Goal: Transaction & Acquisition: Purchase product/service

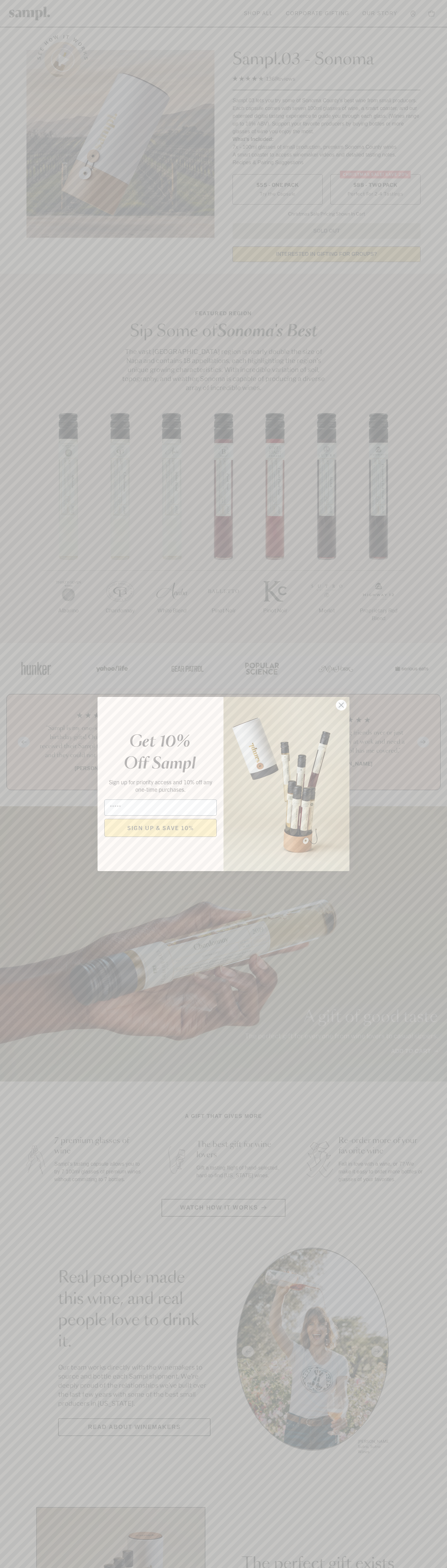
click at [341, 705] on icon "Close dialog" at bounding box center [341, 705] width 4 height 4
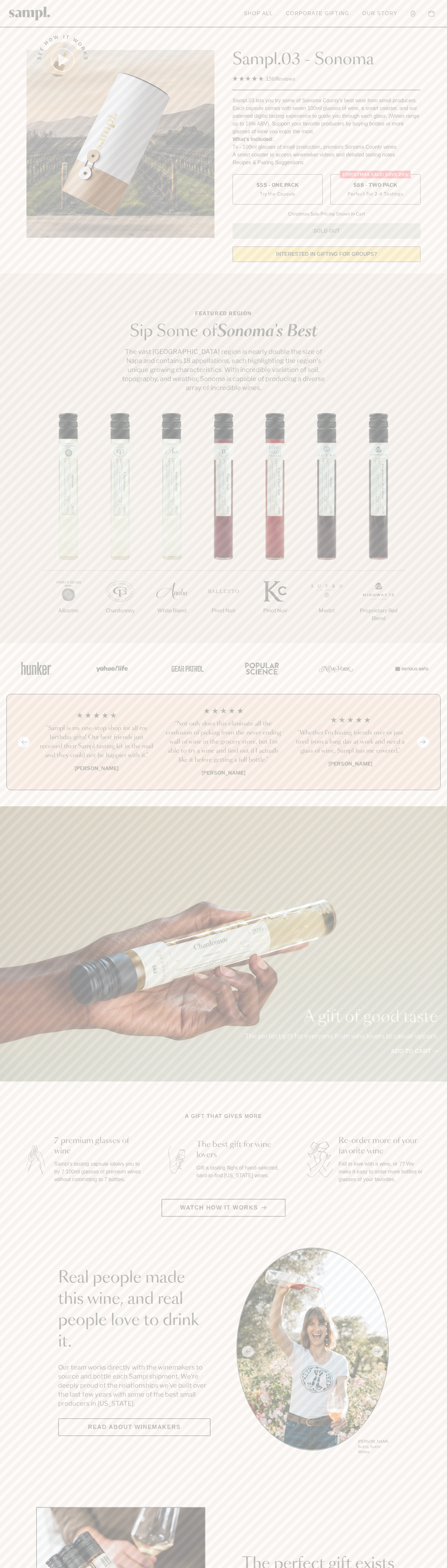
click at [375, 190] on label "Christmas SALE! Save 20% $88 - Two Pack Perfect For 2-4 Tastings" at bounding box center [375, 189] width 90 height 30
click at [224, 742] on h3 "“Not only does this eliminate all the confusion of picking from the never endin…" at bounding box center [224, 742] width 117 height 45
click at [47, 4] on link at bounding box center [29, 13] width 41 height 20
click at [437, 1088] on main "See how it works Sampl.03 - Sonoma 4.9 Rated 4.9 out of 5 stars 136 Reviews Cli…" at bounding box center [224, 1438] width 447 height 2875
click at [438, 1567] on html "Skip to main content Toggle navigation menu Shop All Corporate Gifting Our Stor…" at bounding box center [224, 1512] width 447 height 3025
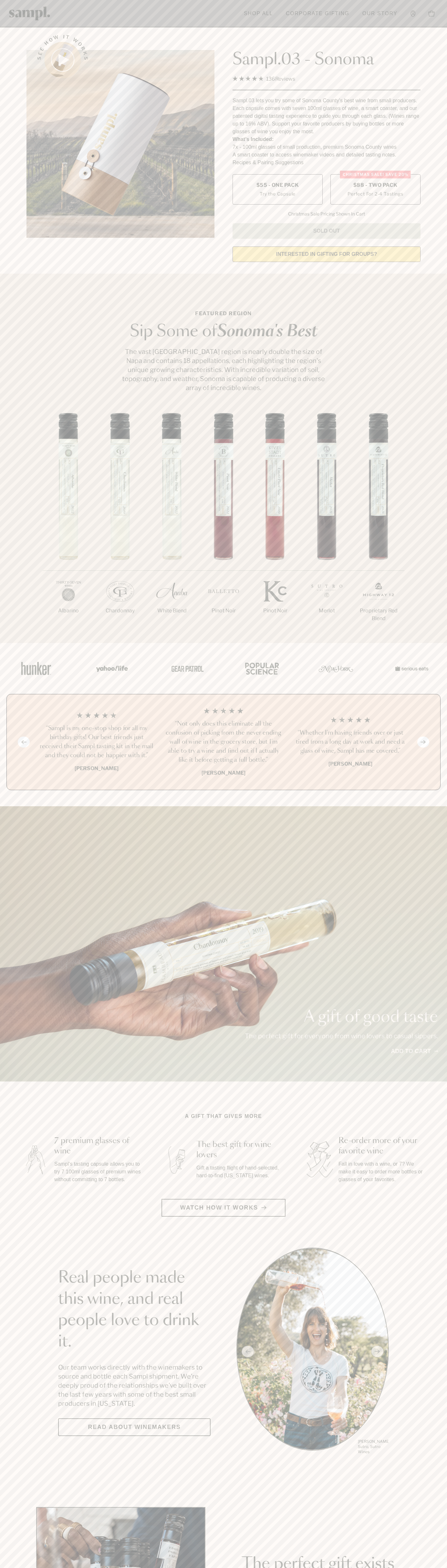
click at [32, 1567] on html "Skip to main content Toggle navigation menu Shop All Corporate Gifting Our Stor…" at bounding box center [224, 1512] width 447 height 3025
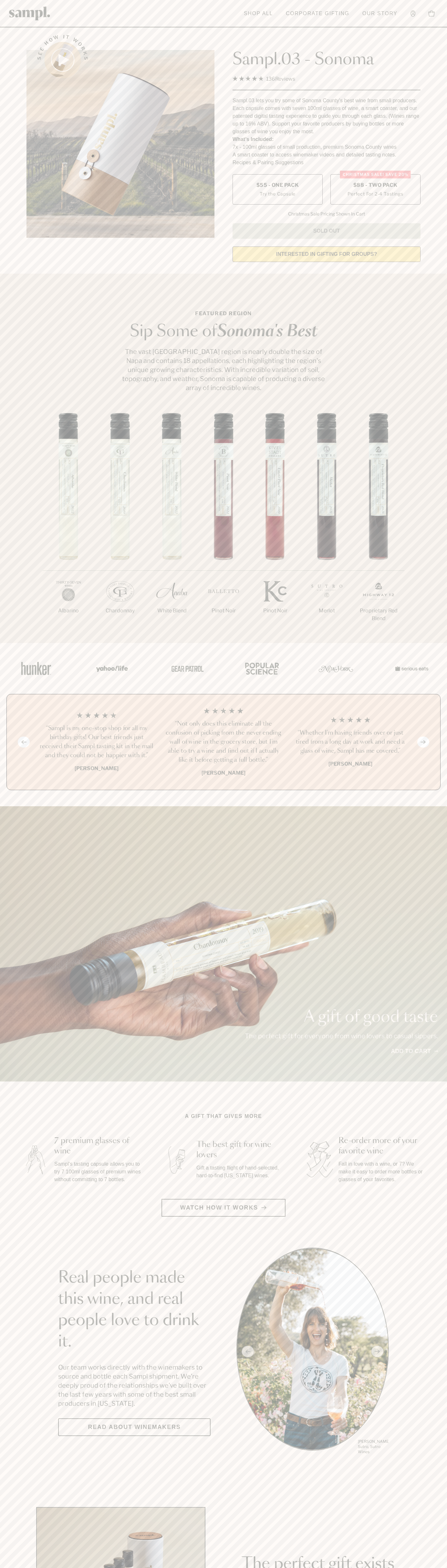
click at [375, 190] on label "Christmas SALE! Save 20% $88 - Two Pack Perfect For 2-4 Tastings" at bounding box center [375, 189] width 90 height 30
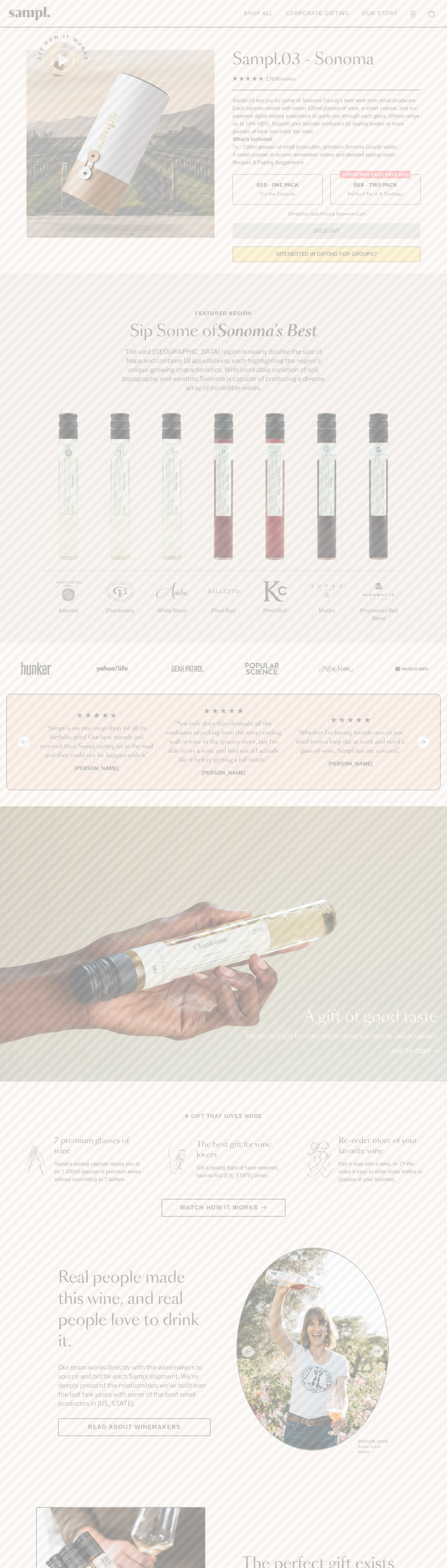
click at [224, 742] on h3 "“Not only does this eliminate all the confusion of picking from the never endin…" at bounding box center [224, 742] width 117 height 45
